Goal: Information Seeking & Learning: Stay updated

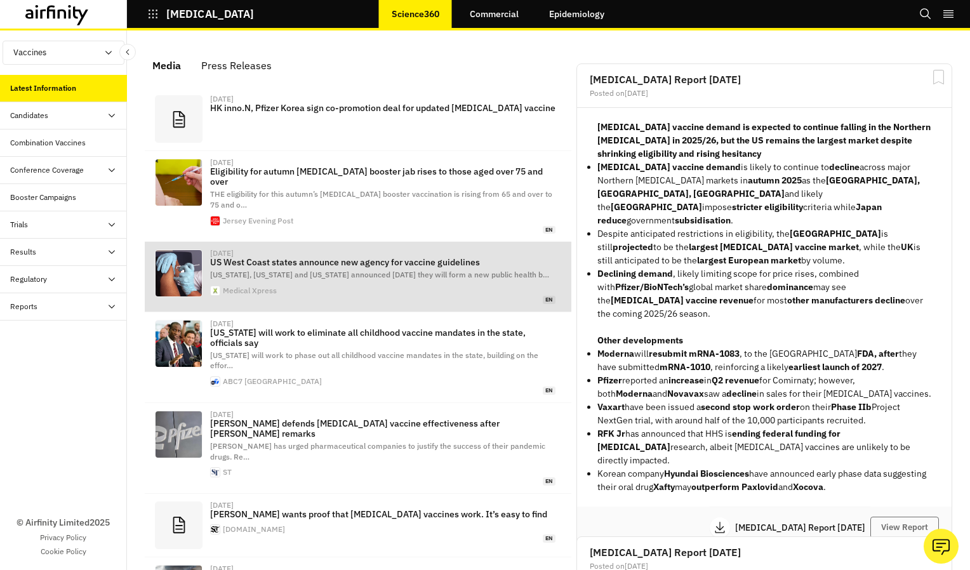
scroll to position [778, 371]
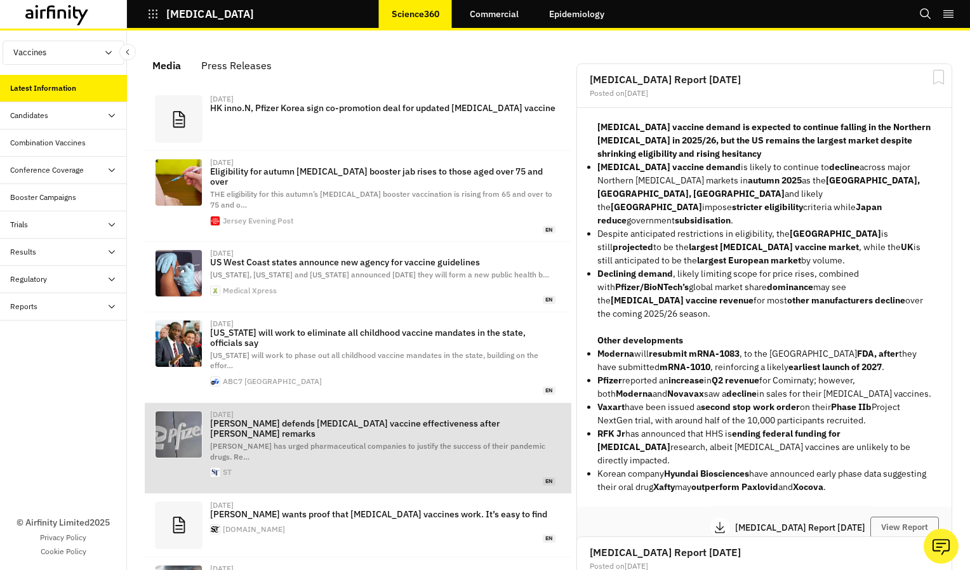
click at [386, 418] on p "[PERSON_NAME] defends [MEDICAL_DATA] vaccine effectiveness after [PERSON_NAME] …" at bounding box center [382, 428] width 345 height 20
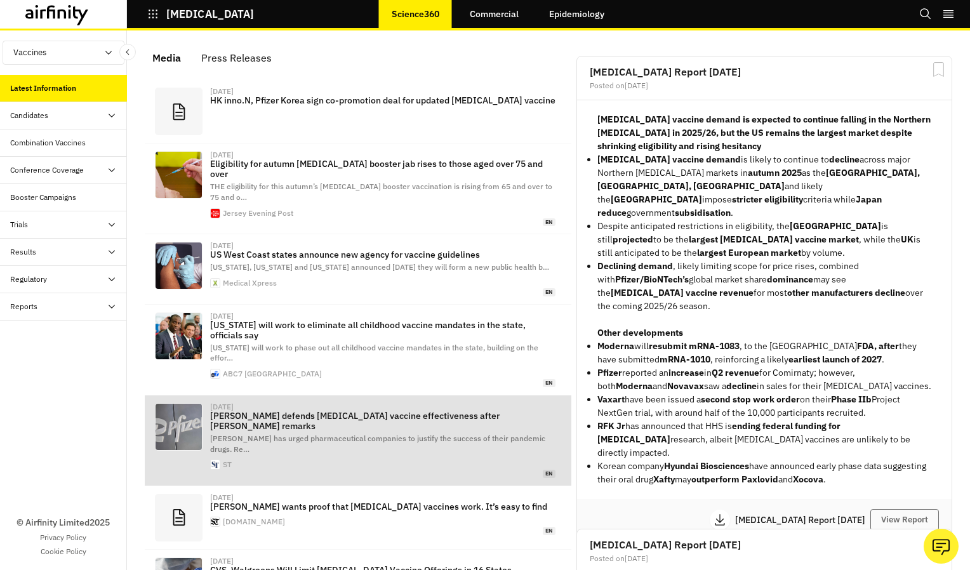
scroll to position [0, 0]
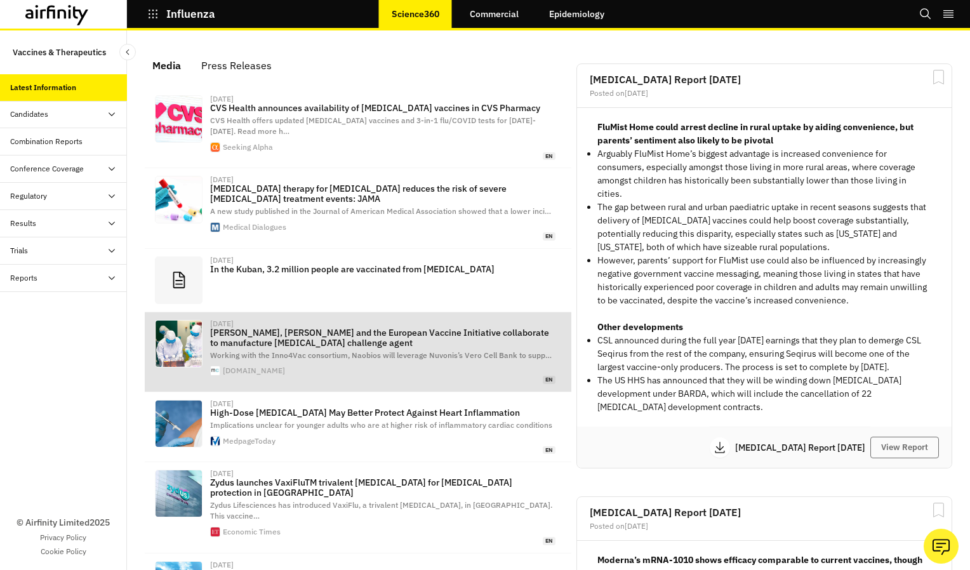
scroll to position [806, 371]
